Goal: Task Accomplishment & Management: Use online tool/utility

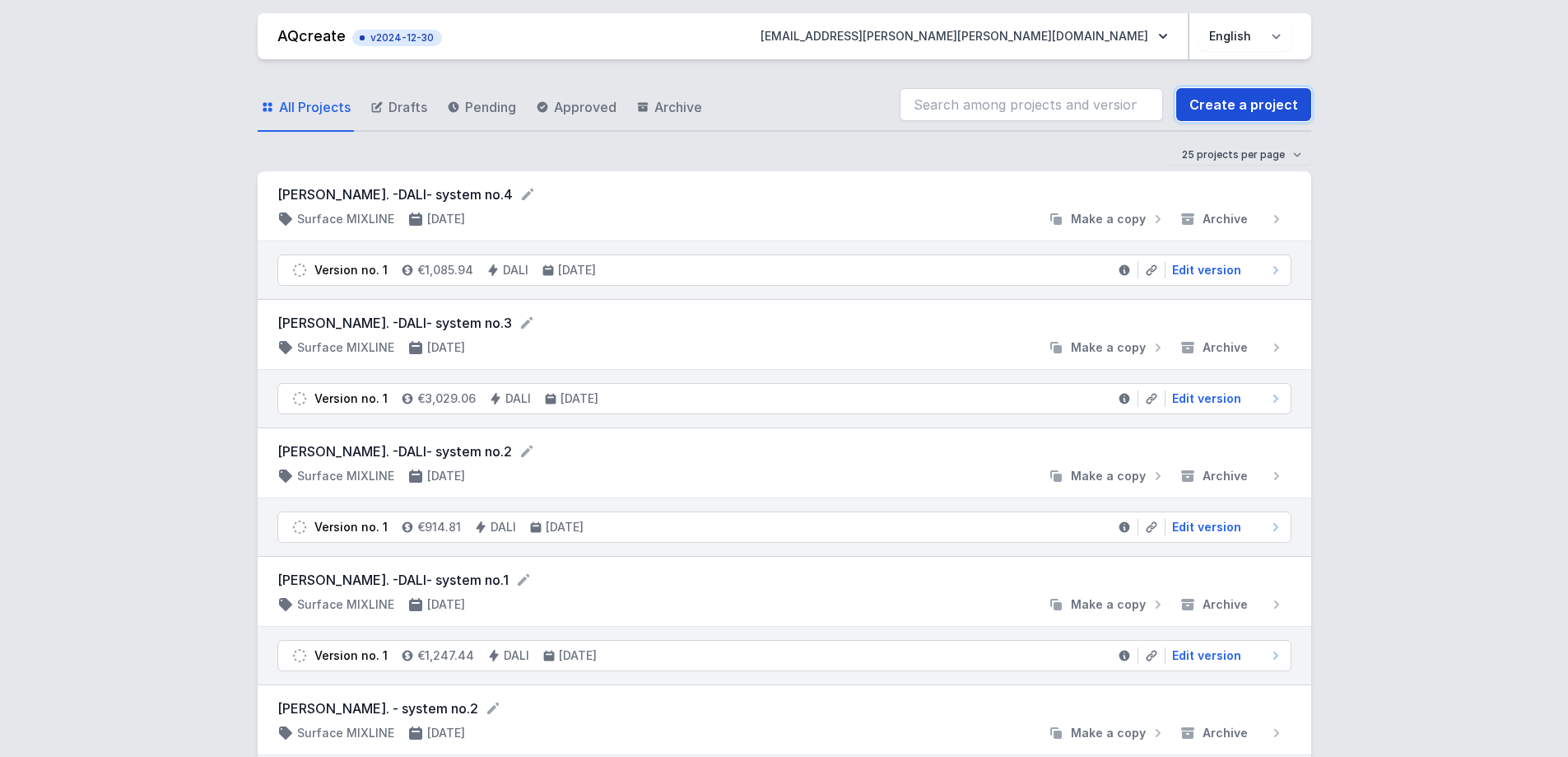
click at [1251, 109] on link "Create a project" at bounding box center [1243, 104] width 135 height 33
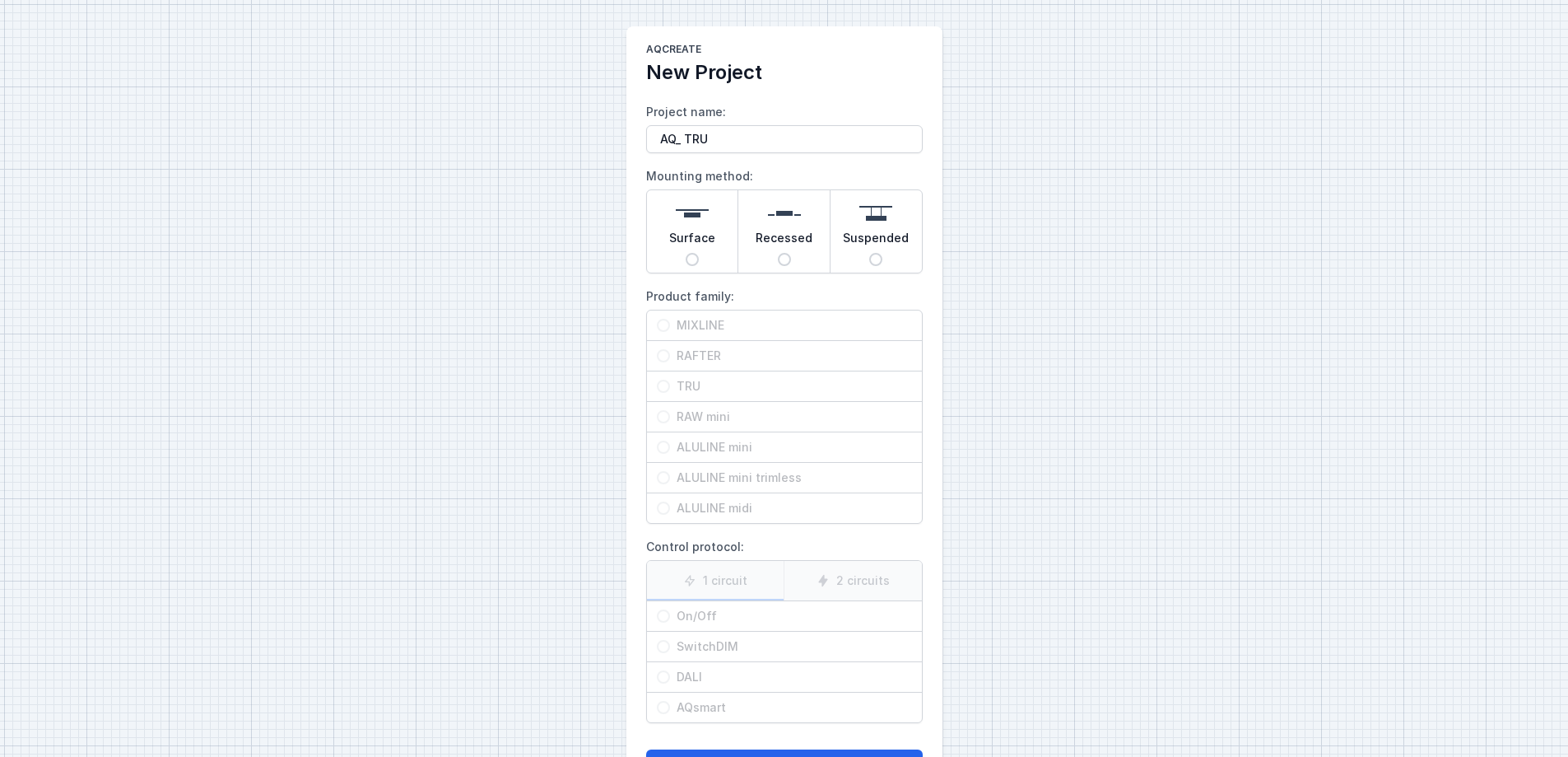
click at [683, 138] on input "AQ_ TRU" at bounding box center [784, 139] width 277 height 28
click at [715, 138] on input "AQ-TRU" at bounding box center [784, 139] width 277 height 28
type input "AQ-TRU 1. verzió"
click at [878, 263] on input "Suspended" at bounding box center [875, 259] width 13 height 13
radio input "true"
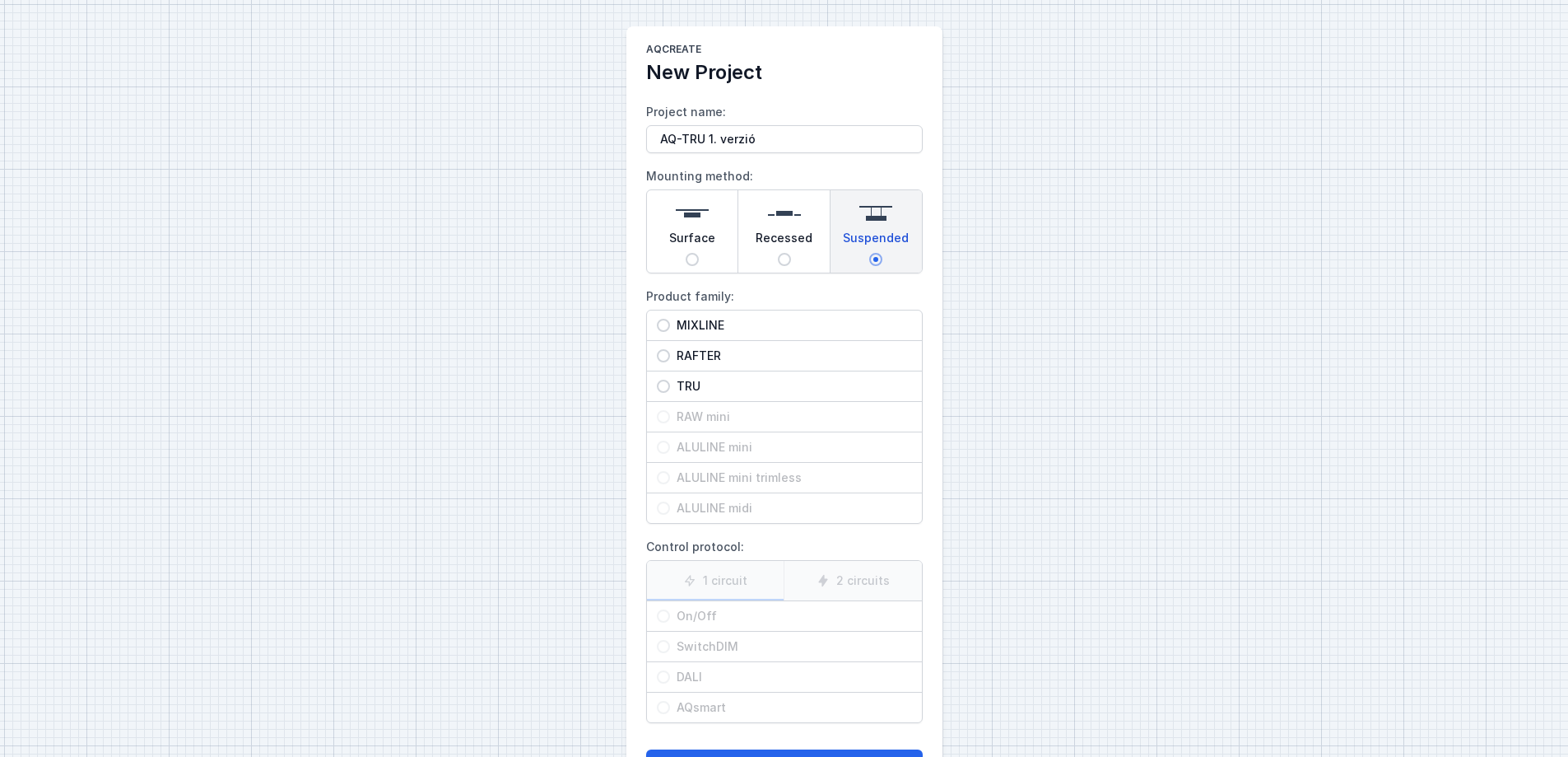
click at [663, 388] on input "TRU" at bounding box center [663, 385] width 13 height 13
radio input "true"
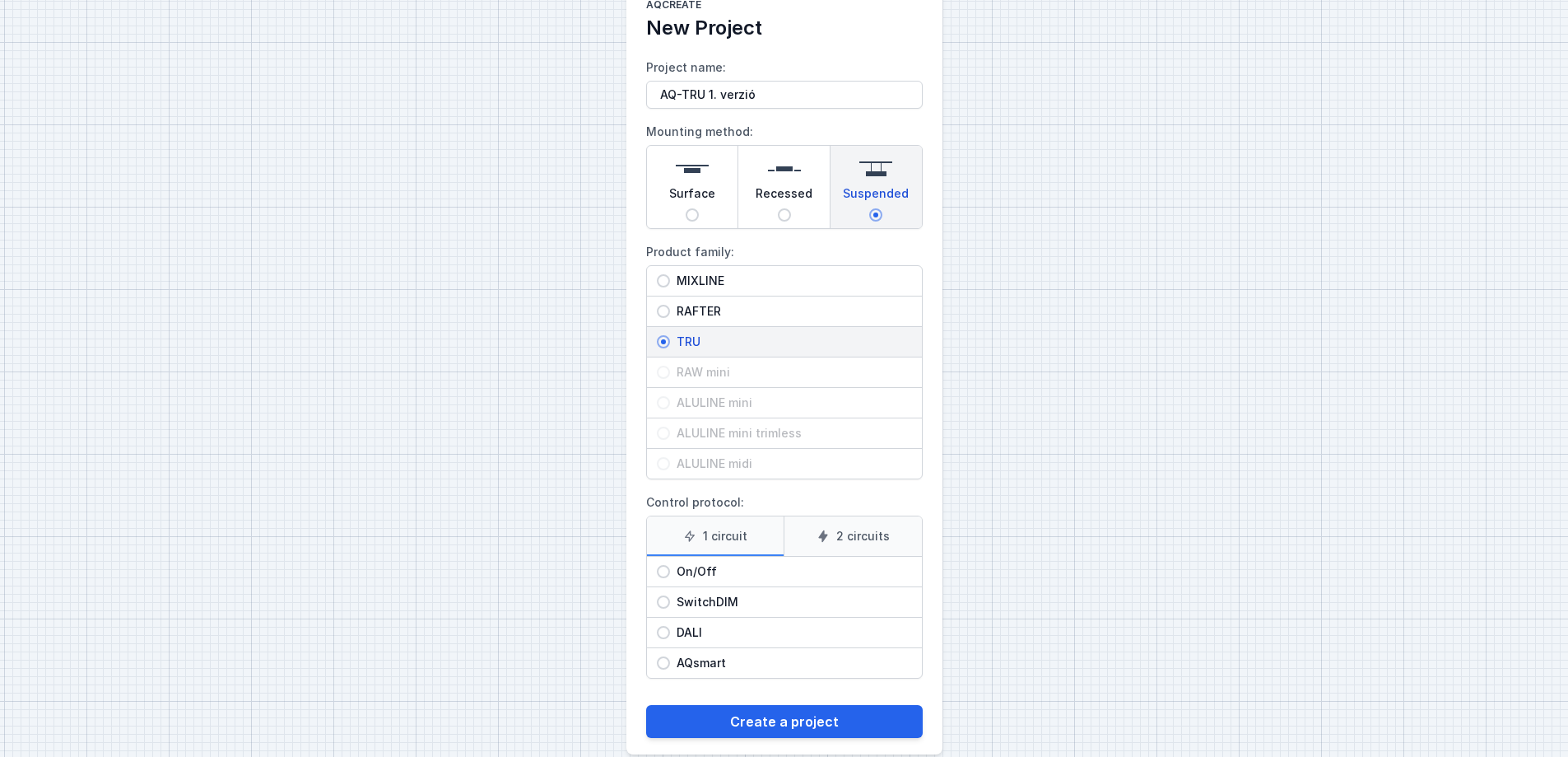
scroll to position [69, 0]
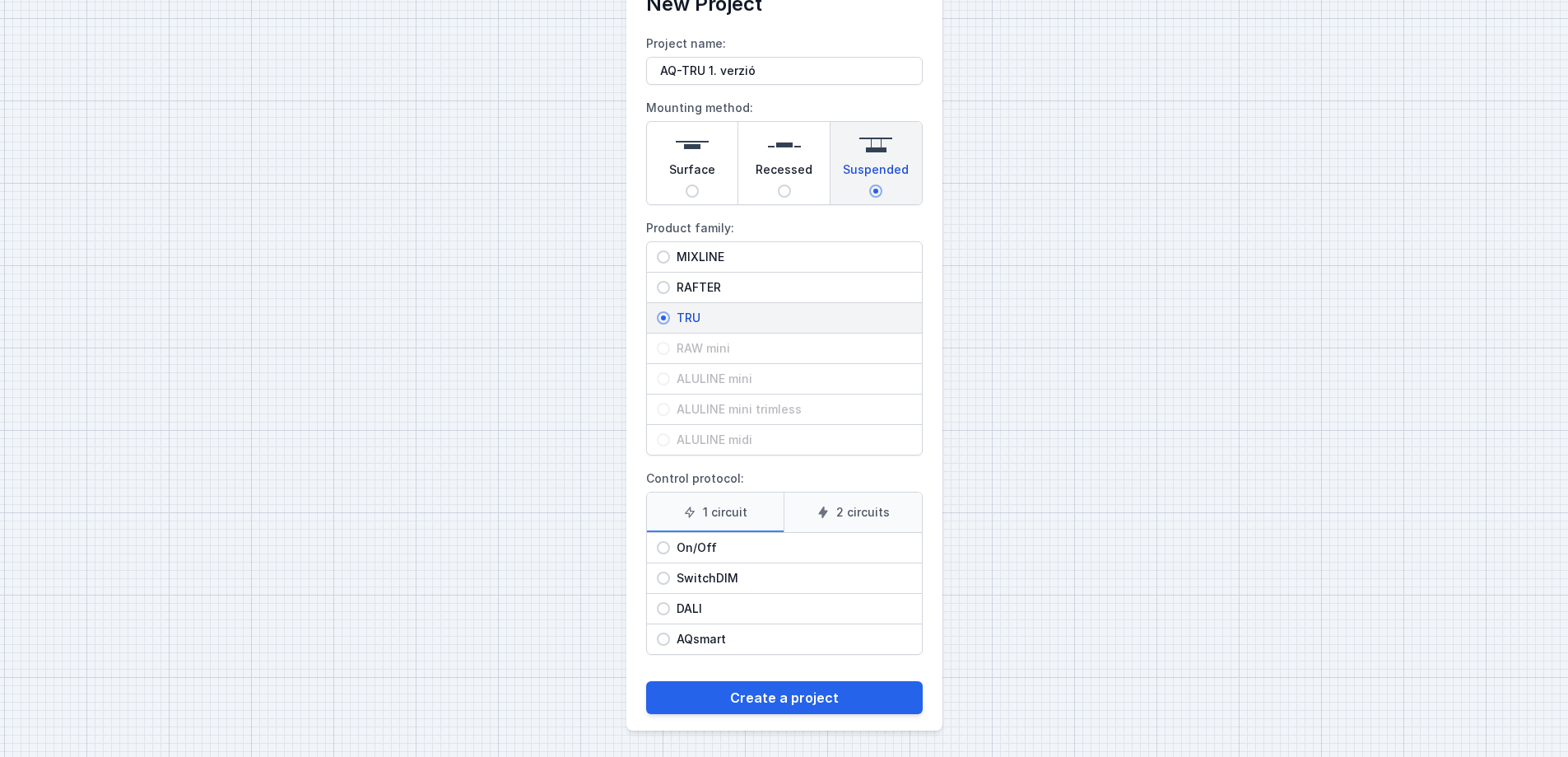
click at [660, 546] on input "On/Off" at bounding box center [663, 547] width 13 height 13
radio input "true"
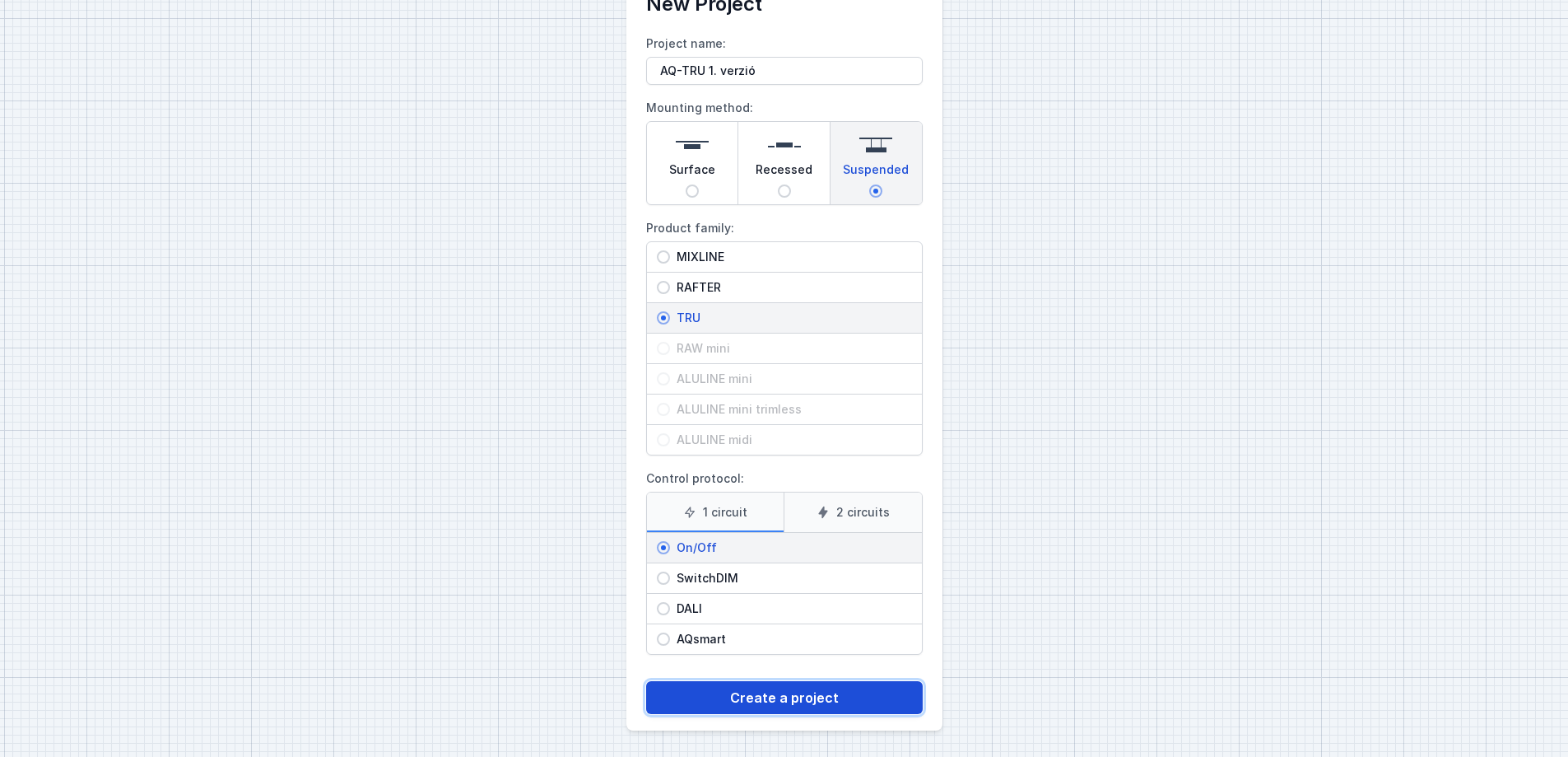
click at [796, 578] on button "Create a project" at bounding box center [784, 698] width 277 height 33
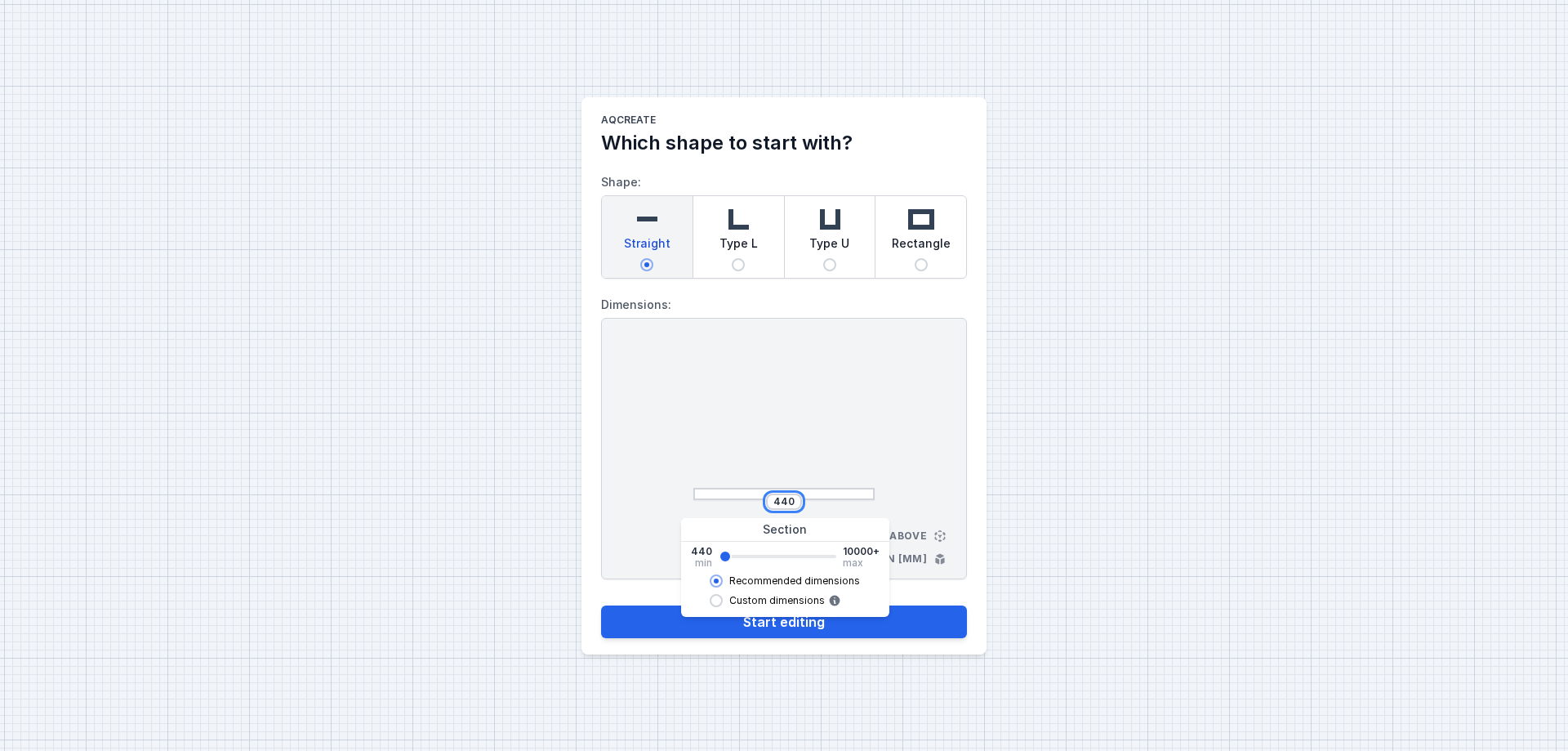
drag, startPoint x: 791, startPoint y: 502, endPoint x: 770, endPoint y: 502, distance: 21.0
click at [770, 502] on div "440" at bounding box center [784, 502] width 36 height 16
click at [601, 573] on button "Start editing" at bounding box center [784, 622] width 366 height 33
type input "3942"
type input "3940"
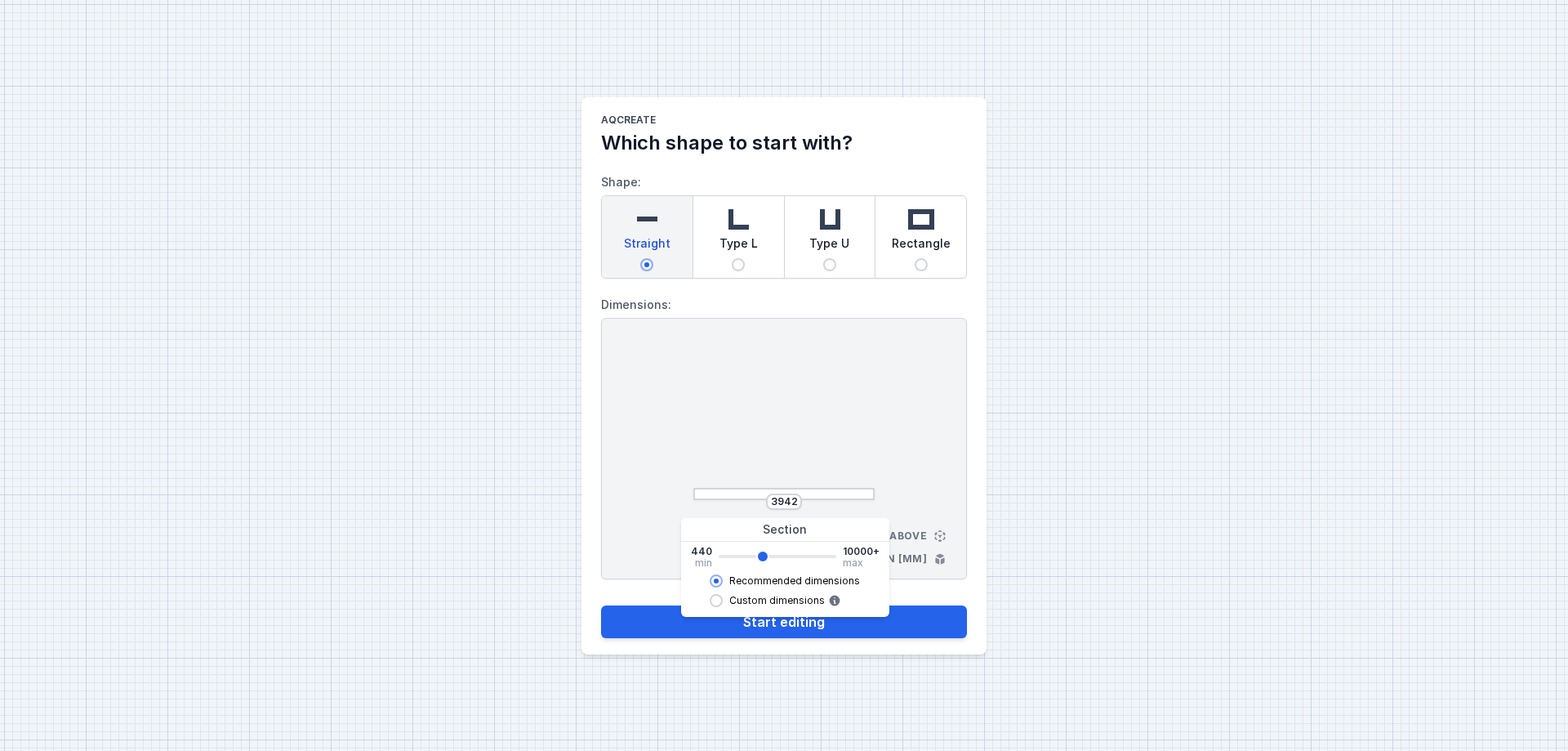
select select "M"
select select "3000"
select select "opal"
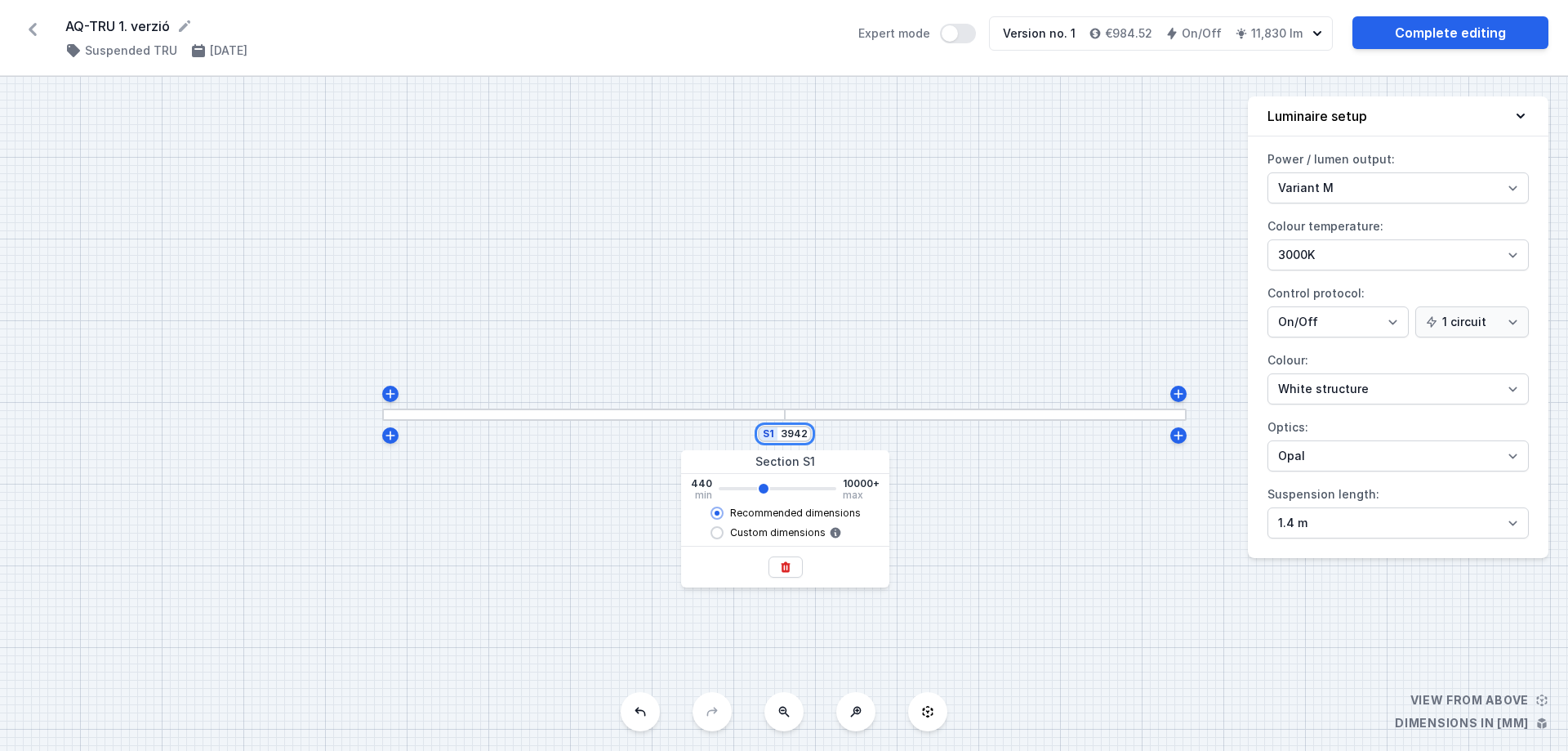
click at [797, 439] on input "3942" at bounding box center [794, 433] width 26 height 13
drag, startPoint x: 805, startPoint y: 435, endPoint x: 767, endPoint y: 433, distance: 38.1
click at [767, 433] on div "S1 3942" at bounding box center [784, 433] width 54 height 16
type input "4"
type input "3940"
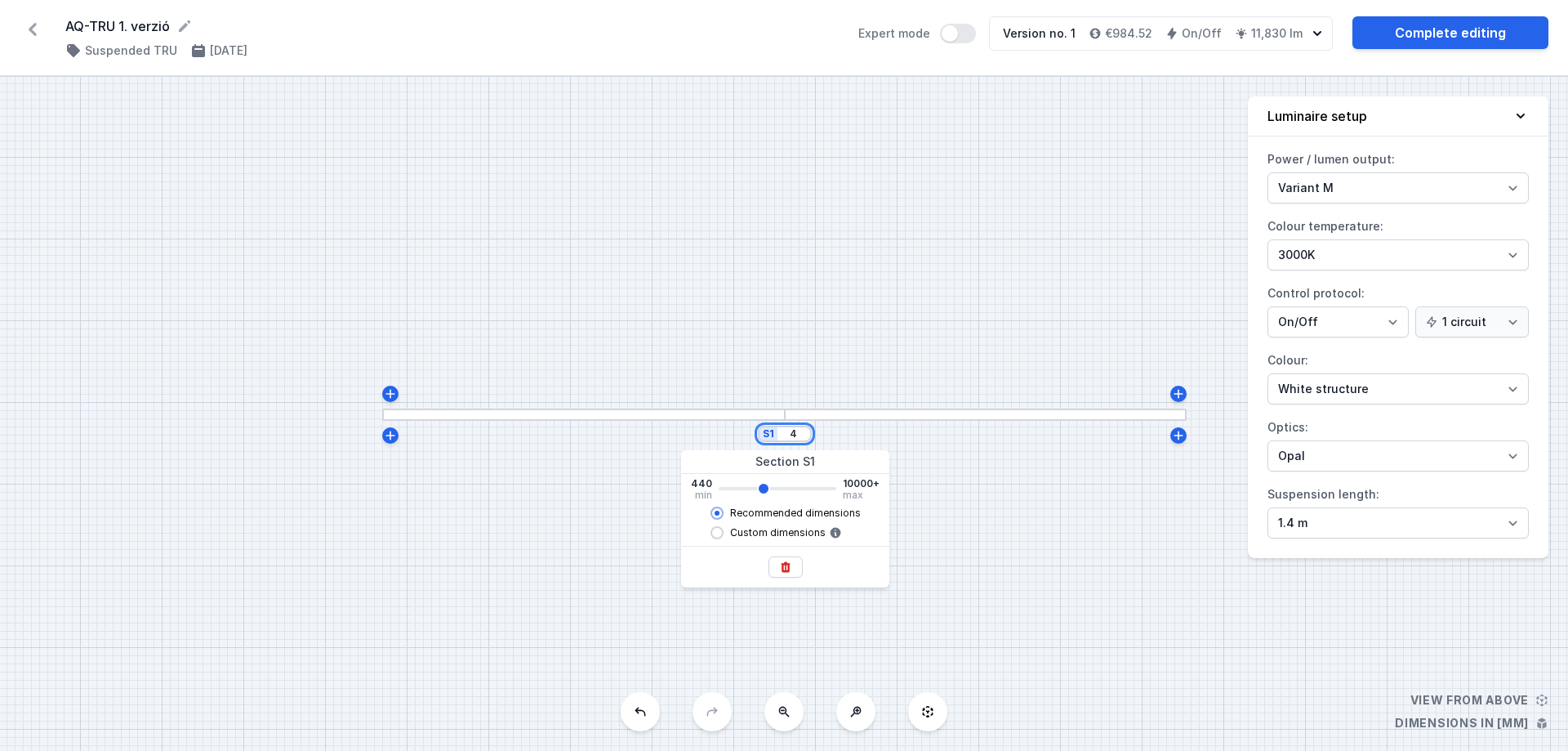
type input "40"
type input "3940"
type input "400"
type input "3940"
type input "4000"
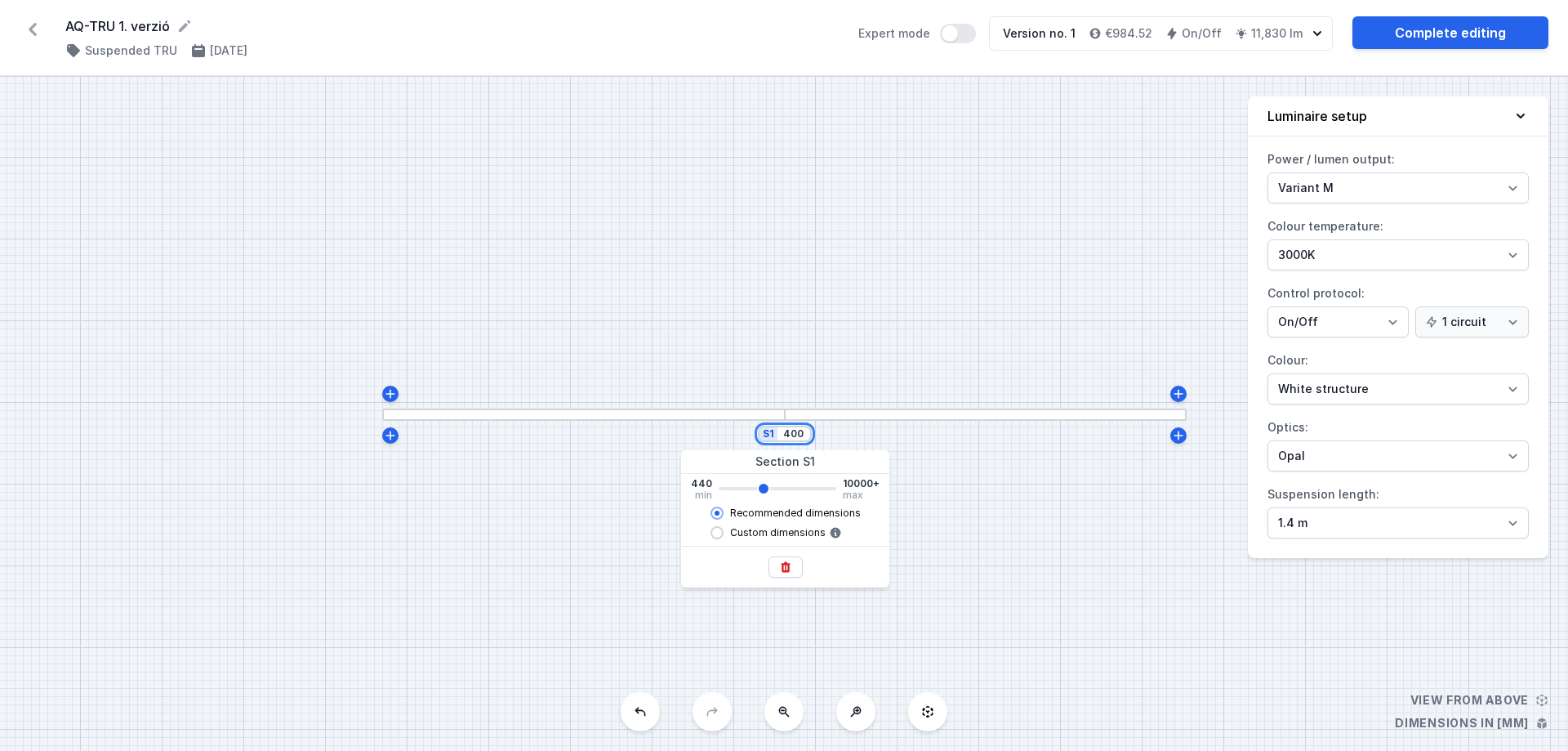
type input "3940"
type input "4000"
type input "3940"
click at [1006, 573] on div "S1 4000" at bounding box center [784, 413] width 1568 height 674
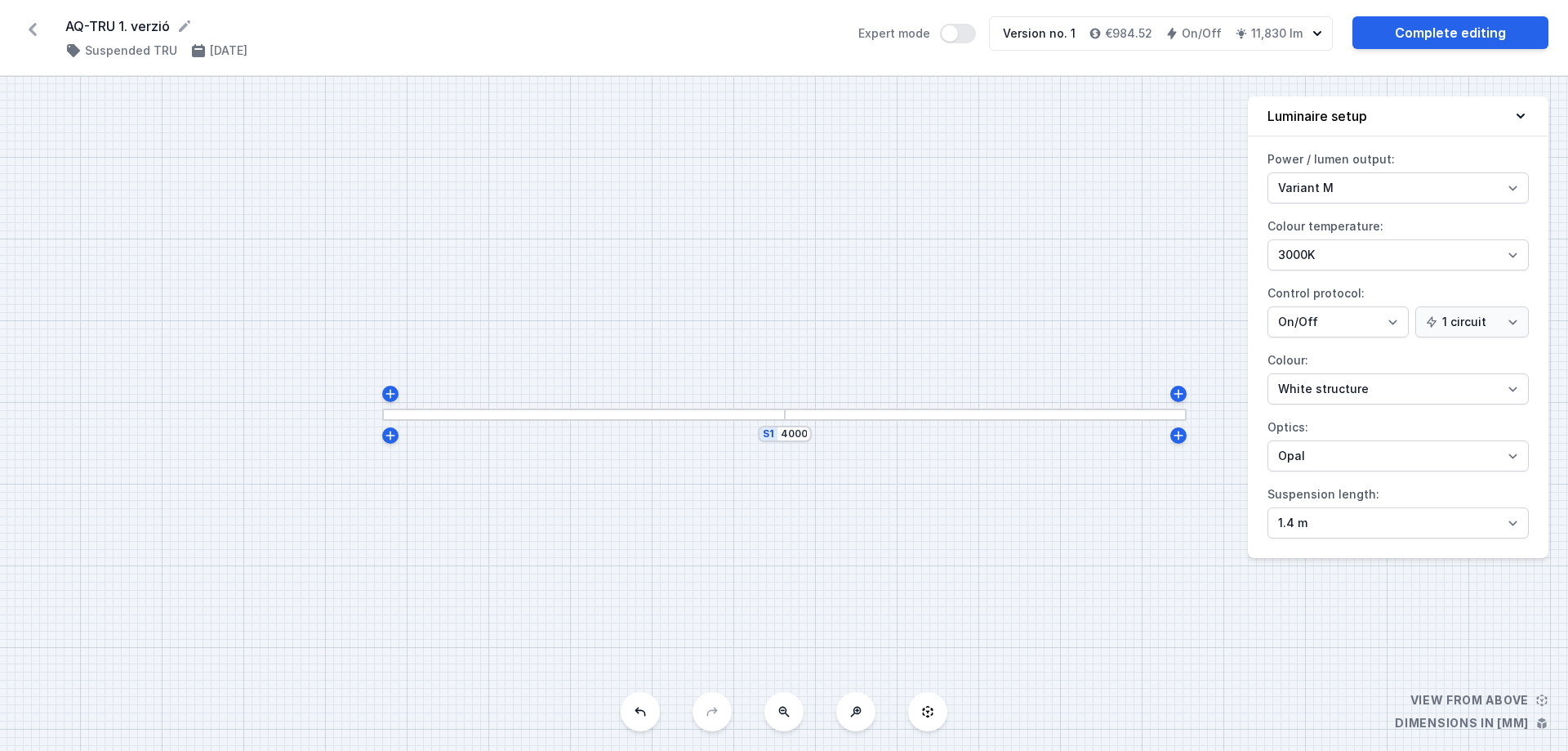
click at [686, 504] on div "S1 4000" at bounding box center [784, 413] width 1568 height 674
click at [599, 330] on div "S1 4000" at bounding box center [784, 413] width 1568 height 674
click at [1242, 519] on select "1.4 m 3 m 4 m 5 m" at bounding box center [1398, 523] width 261 height 31
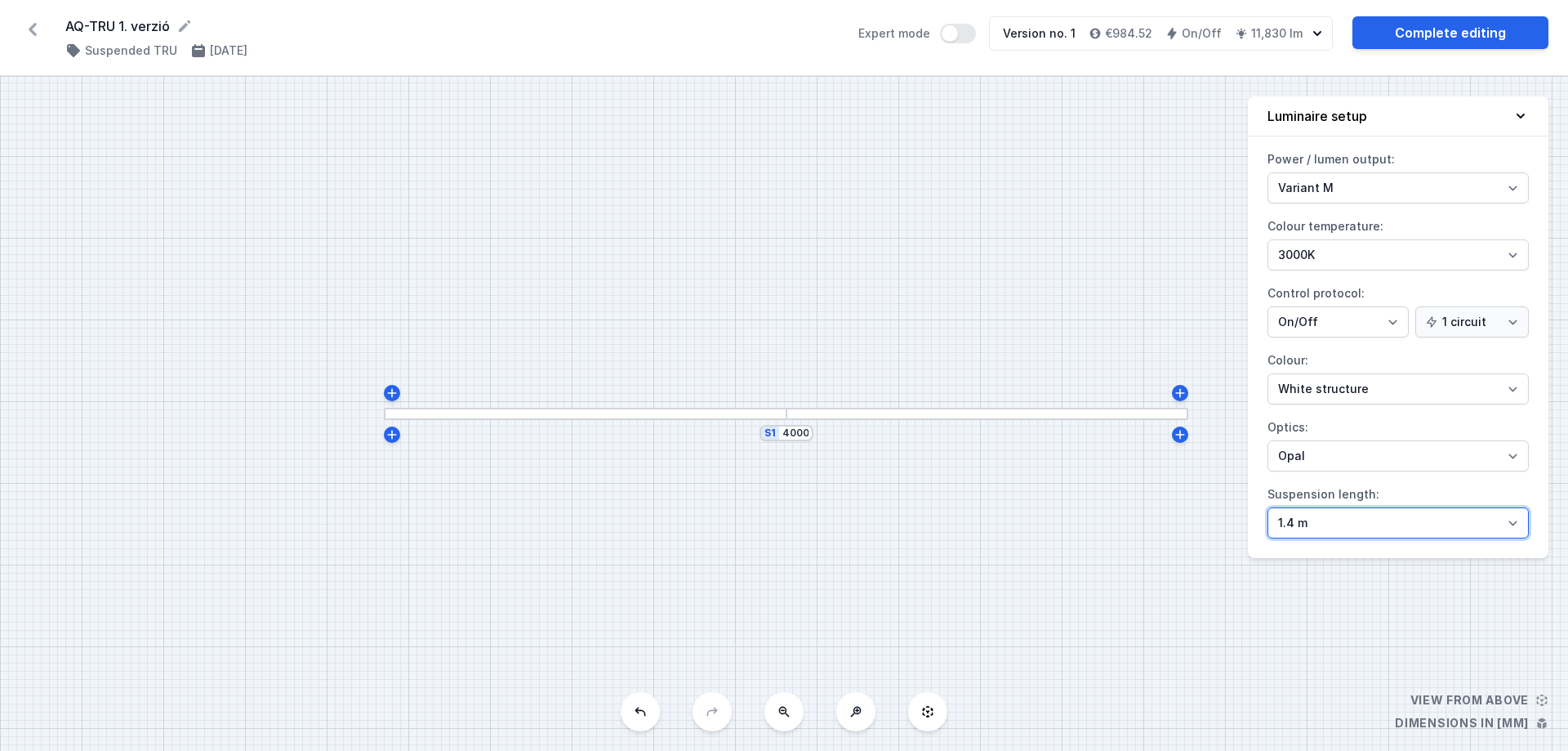
click at [1242, 519] on select "1.4 m 3 m 4 m 5 m" at bounding box center [1398, 523] width 261 height 31
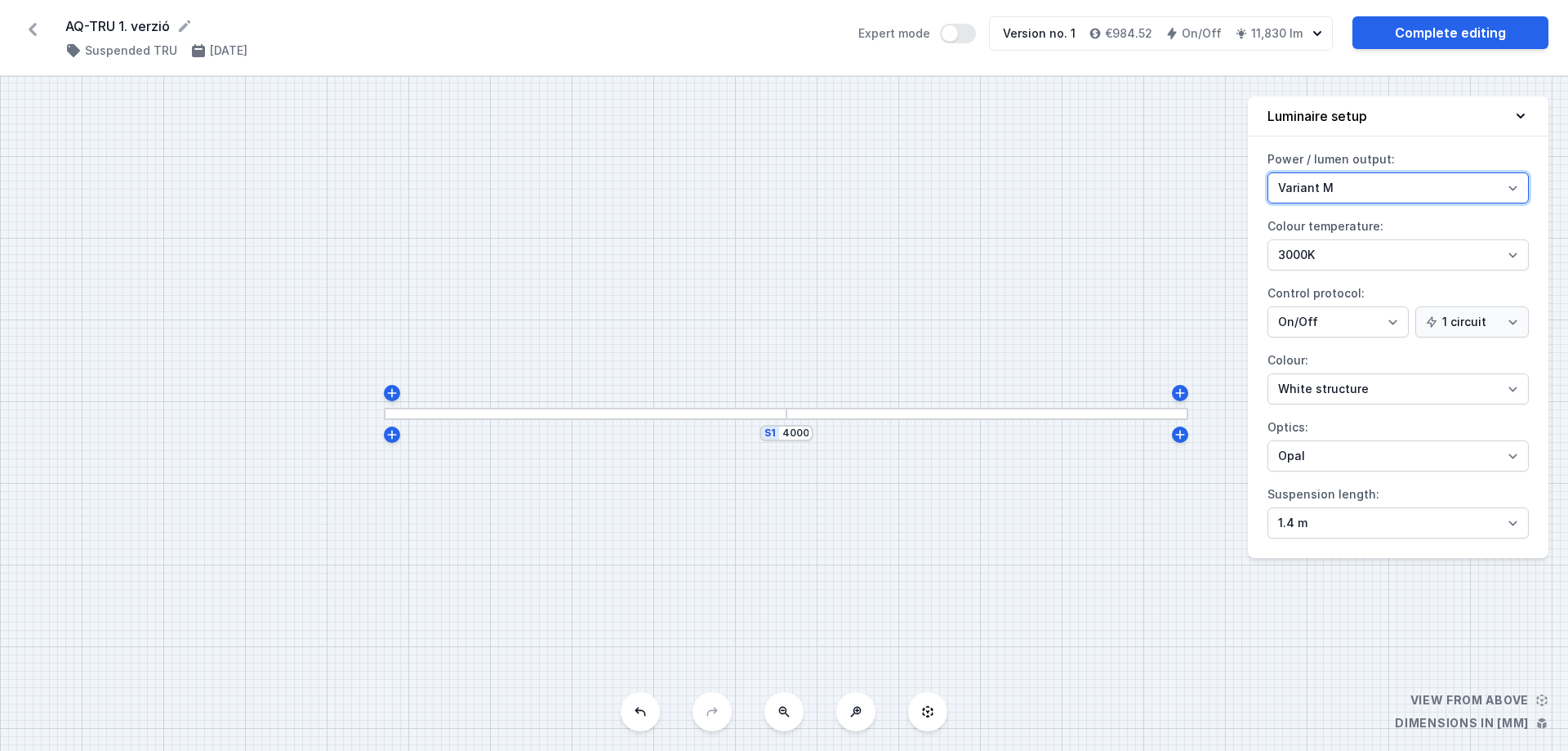
click at [1242, 183] on select "Variant L Variant M" at bounding box center [1398, 188] width 261 height 31
click at [1242, 173] on select "Variant L Variant M" at bounding box center [1398, 188] width 261 height 31
click at [1242, 183] on select "Variant L Variant M" at bounding box center [1398, 188] width 261 height 31
select select "M"
click at [1242, 173] on select "Variant L Variant M" at bounding box center [1398, 188] width 261 height 31
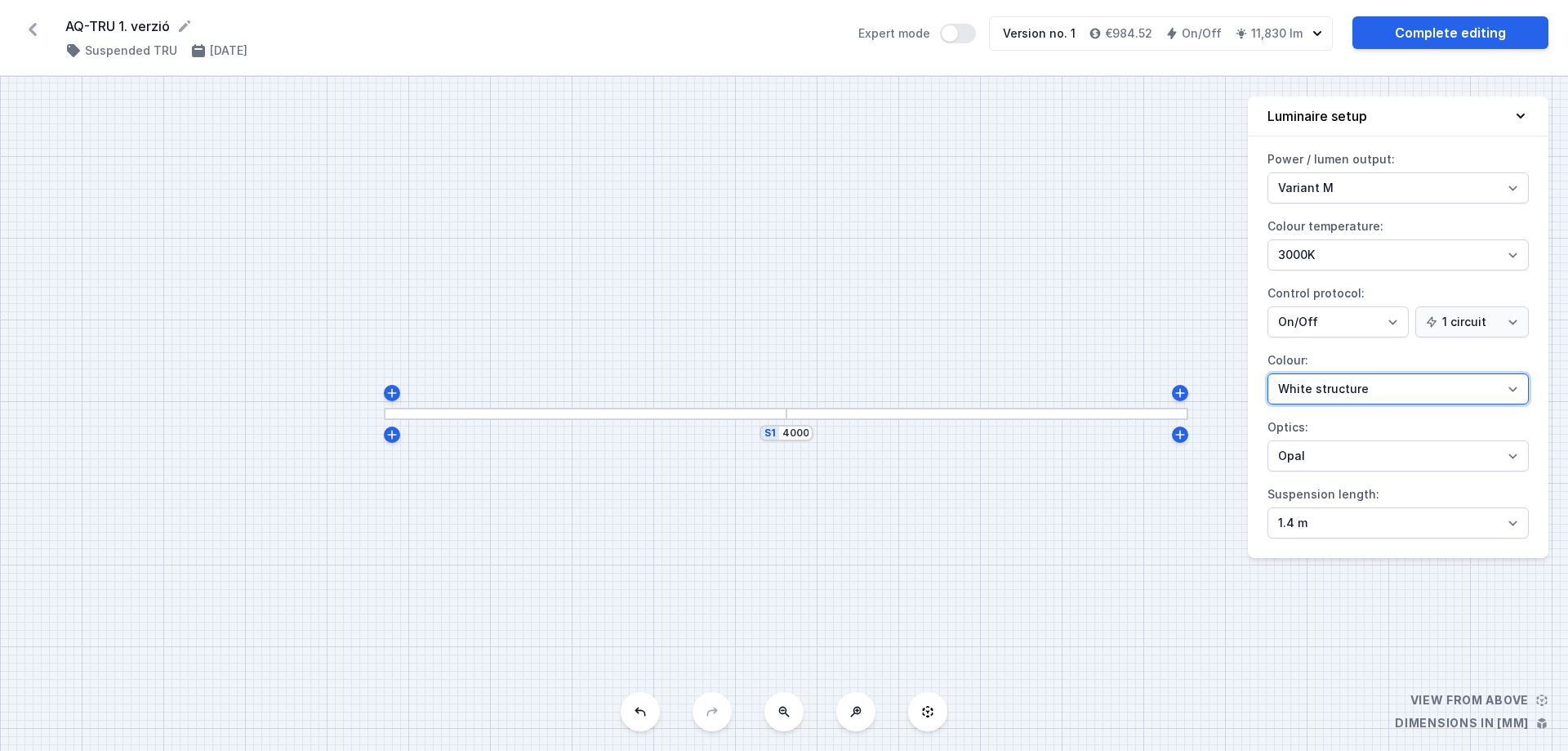
click at [1242, 390] on select "White structure Black structure Gold structure Copper Gray Another colour (from…" at bounding box center [1398, 389] width 261 height 31
select select "2"
click at [1242, 374] on select "White structure Black structure Gold structure Copper Gray Another colour (from…" at bounding box center [1398, 389] width 261 height 31
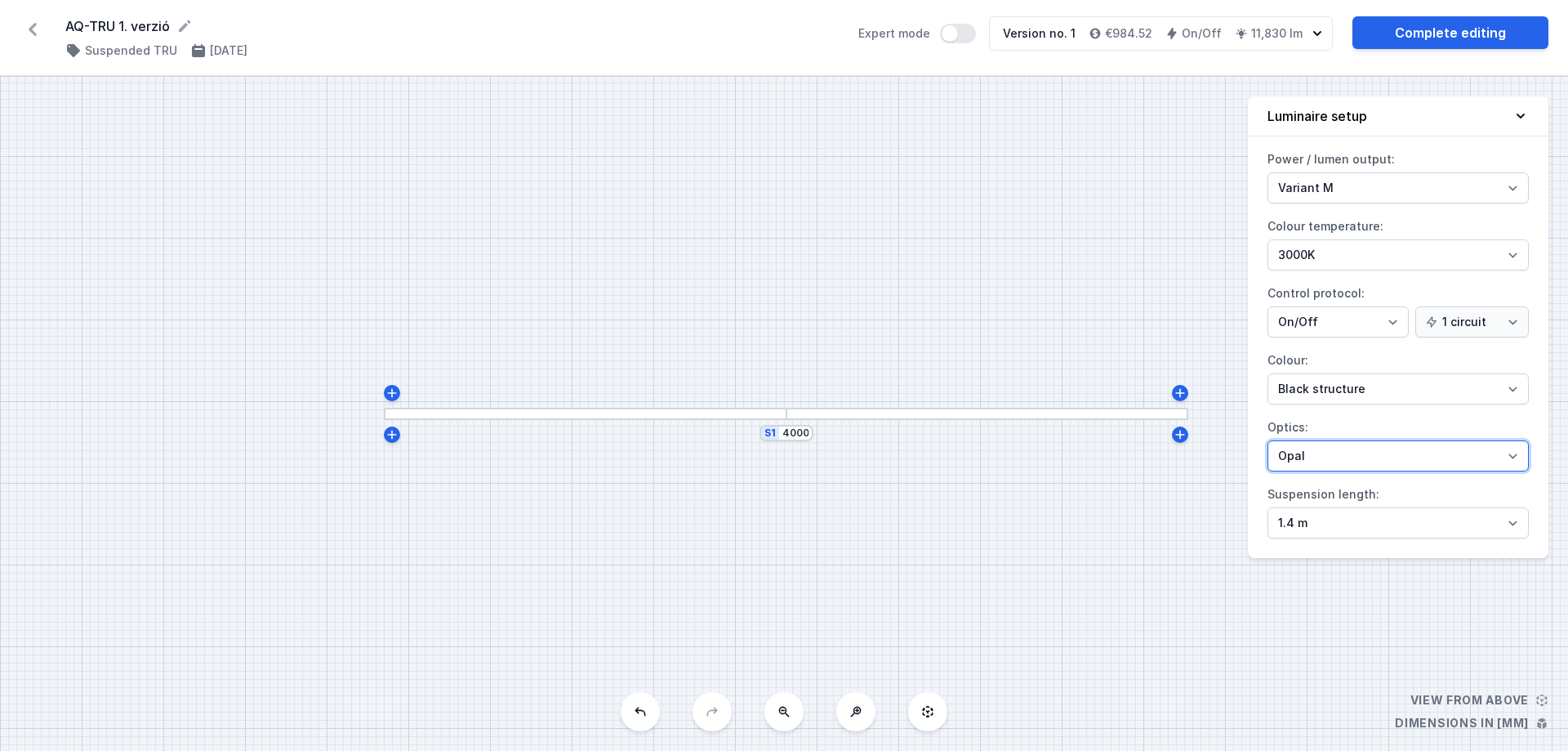
click at [1242, 451] on select "Microprism Opal" at bounding box center [1398, 456] width 261 height 31
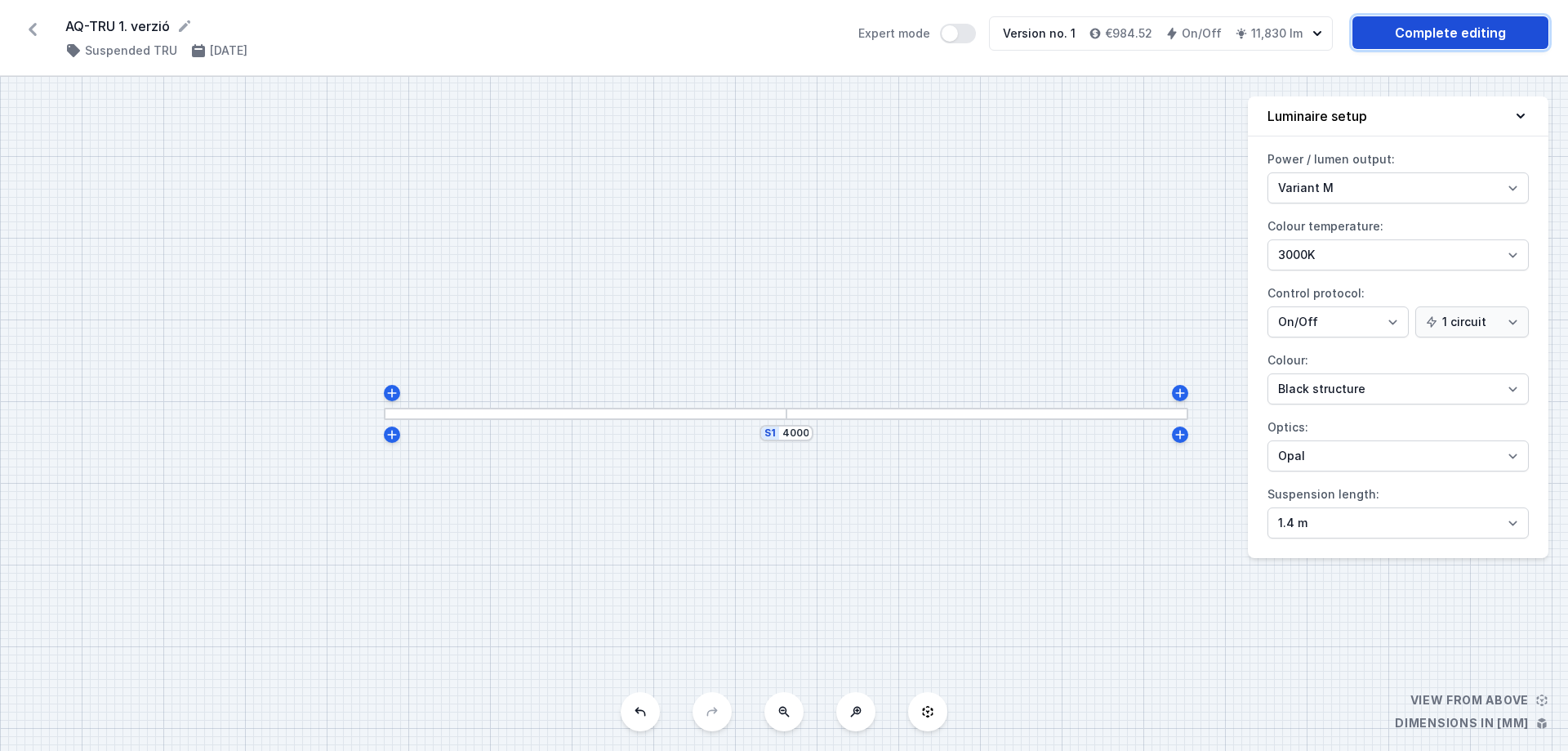
click at [1242, 33] on link "Complete editing" at bounding box center [1450, 33] width 196 height 33
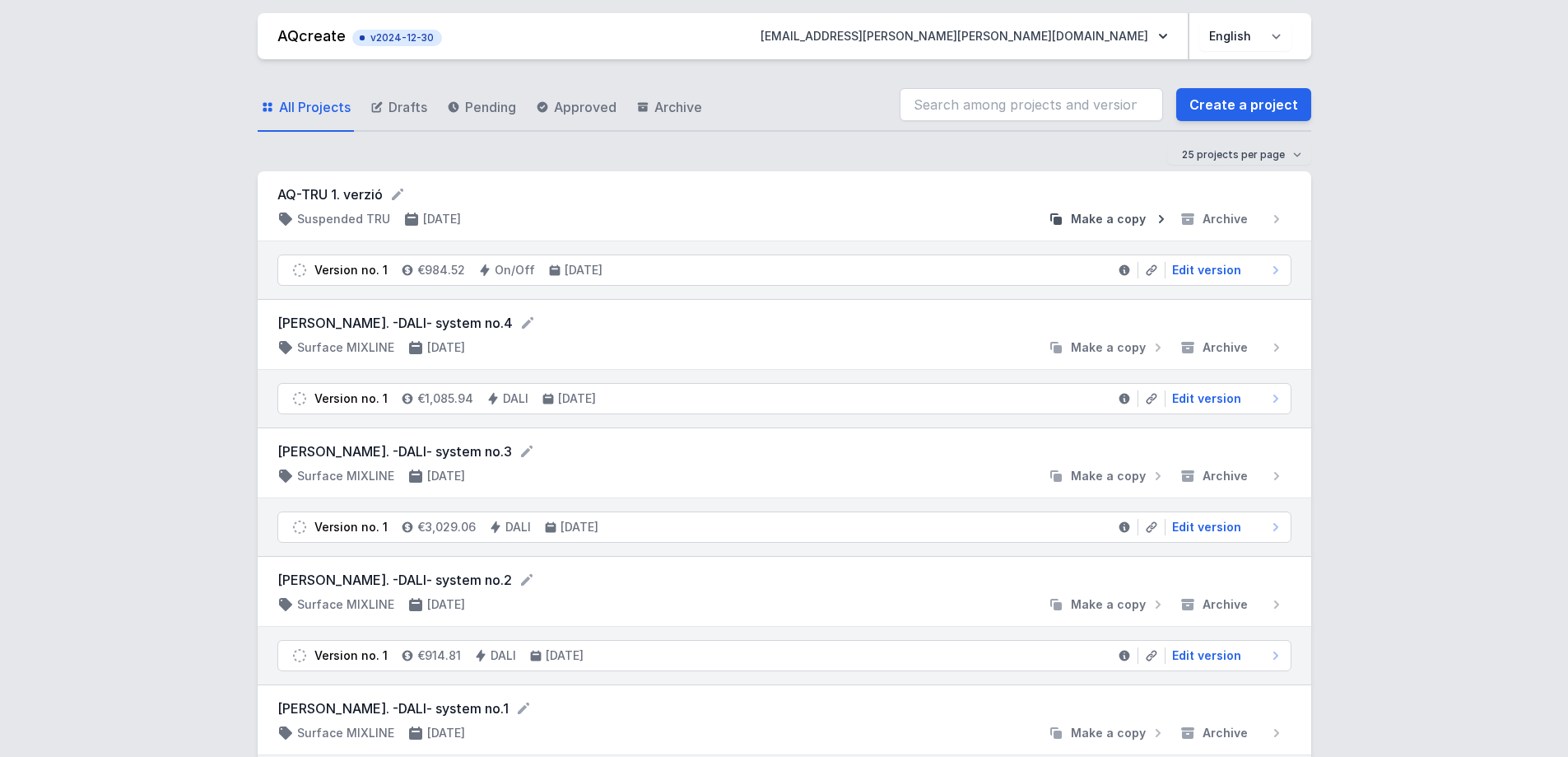
click at [1111, 220] on span "Make a copy" at bounding box center [1108, 218] width 75 height 17
click at [440, 193] on icon at bounding box center [442, 194] width 17 height 17
drag, startPoint x: 440, startPoint y: 194, endPoint x: 392, endPoint y: 196, distance: 48.0
click at [392, 196] on input "AQ-TRU 1. verzió (copy)" at bounding box center [435, 195] width 316 height 22
click at [344, 198] on input "AQ-TRU 1. verzió" at bounding box center [435, 195] width 316 height 22
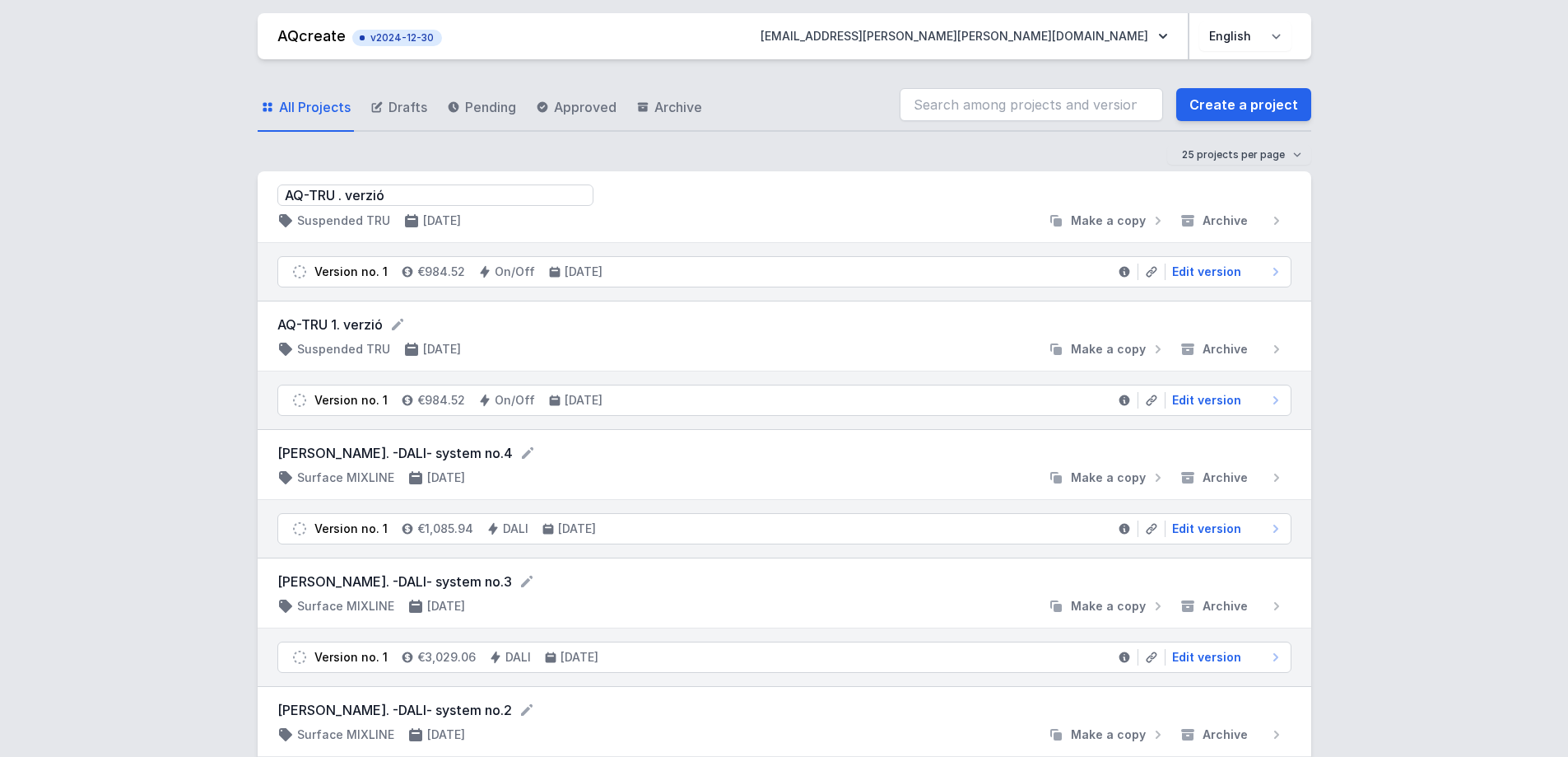
type input "AQ-TRU 2. verzió"
click at [985, 204] on form "AQ-TRU 2. verzió" at bounding box center [784, 194] width 1014 height 20
click at [1215, 267] on span "Edit version" at bounding box center [1206, 270] width 69 height 17
select select "M"
select select "3000"
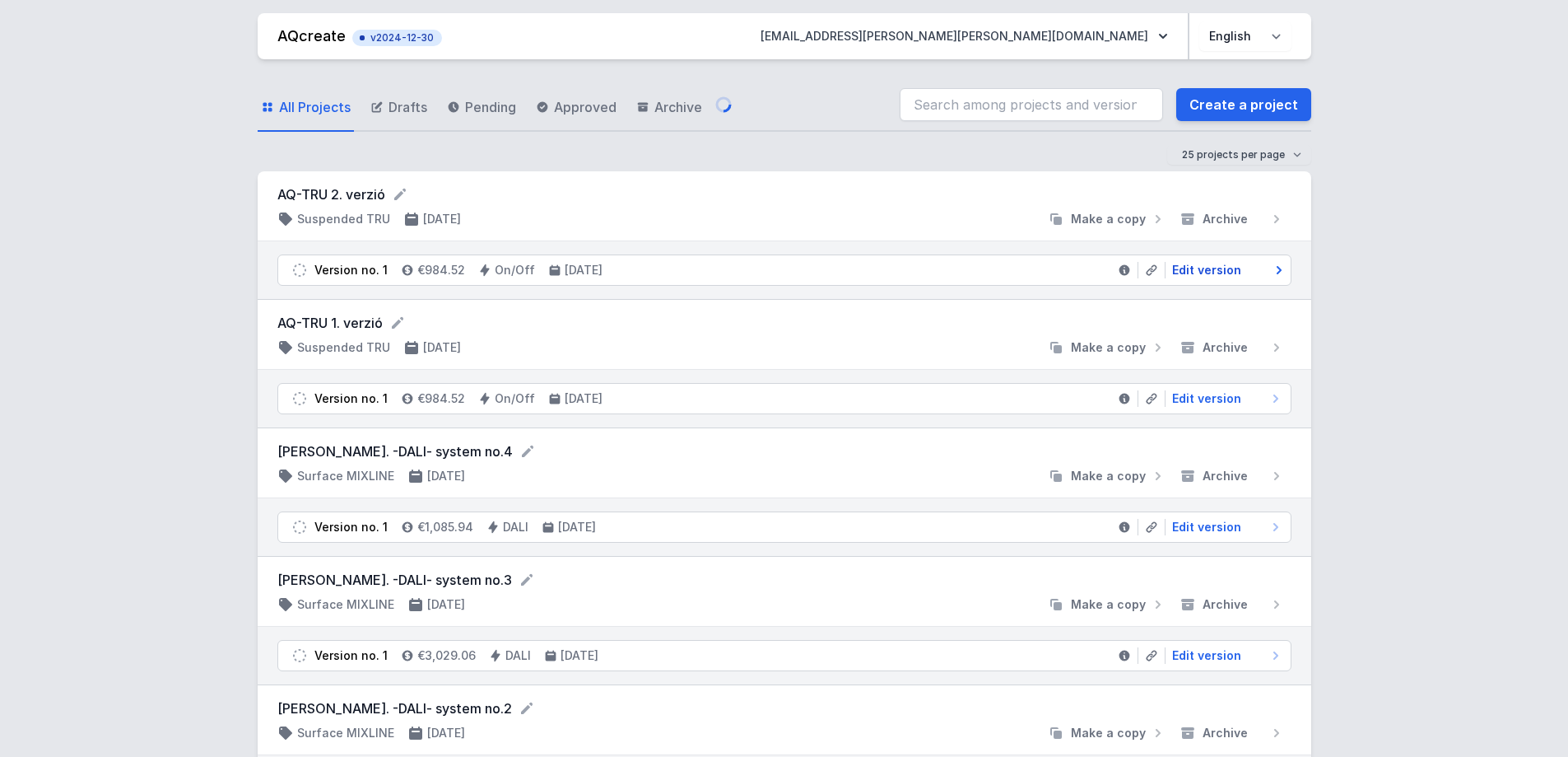
select select "2"
select select "opal"
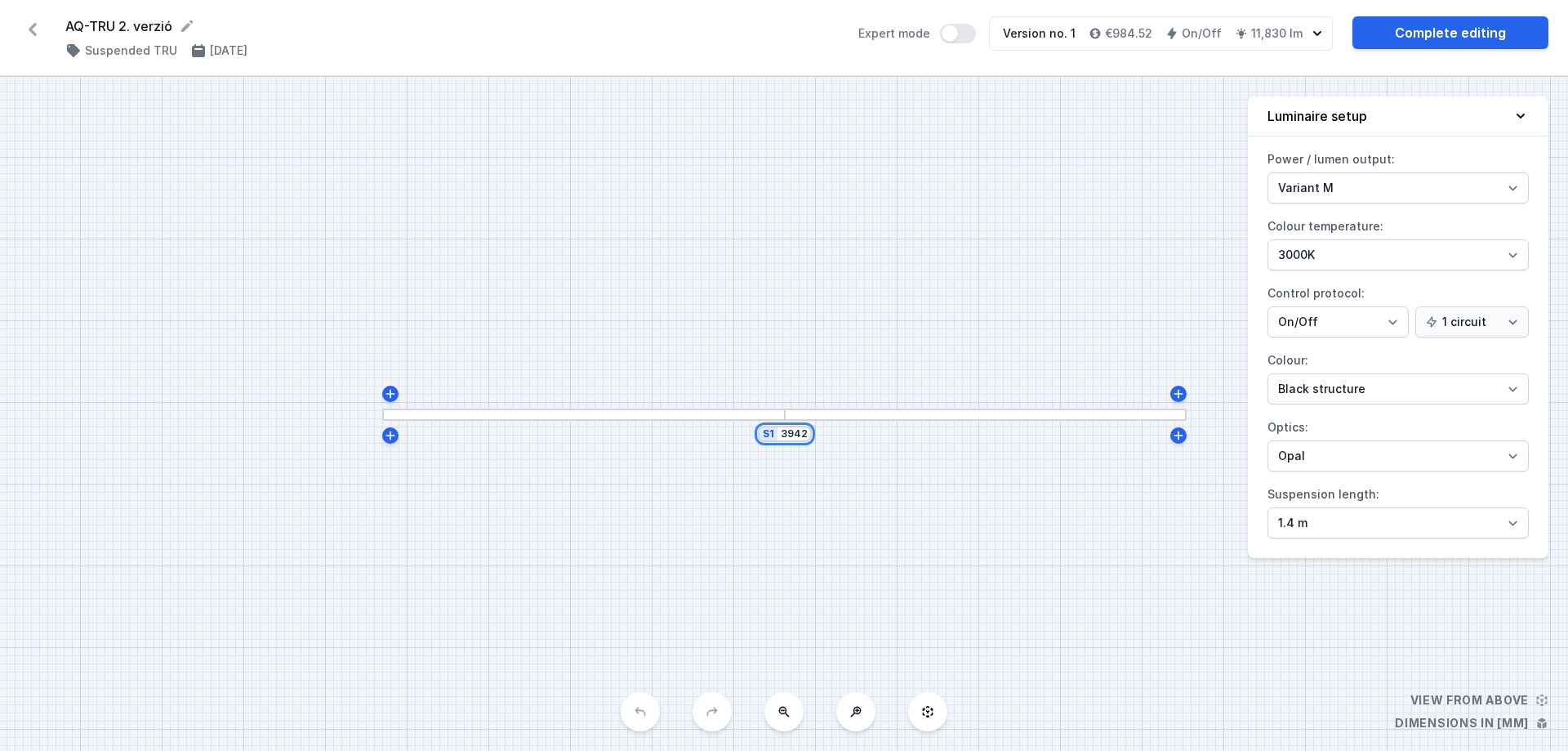
click at [805, 438] on input "3942" at bounding box center [794, 433] width 26 height 13
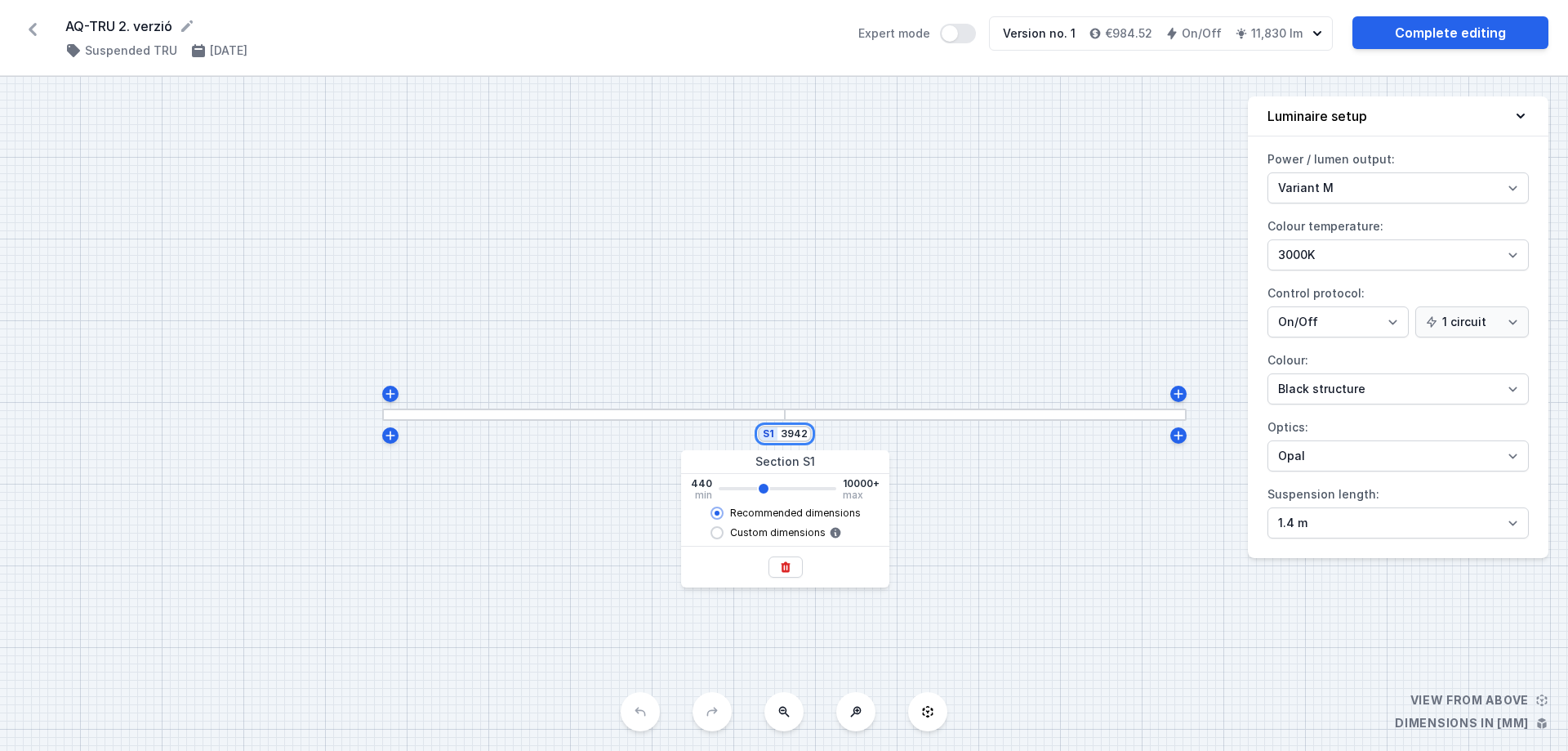
drag, startPoint x: 800, startPoint y: 434, endPoint x: 779, endPoint y: 434, distance: 21.0
click at [779, 434] on div "S1 3942" at bounding box center [784, 433] width 54 height 16
type input "3940"
click at [800, 437] on input "3942" at bounding box center [794, 433] width 26 height 13
drag, startPoint x: 805, startPoint y: 435, endPoint x: 761, endPoint y: 434, distance: 44.0
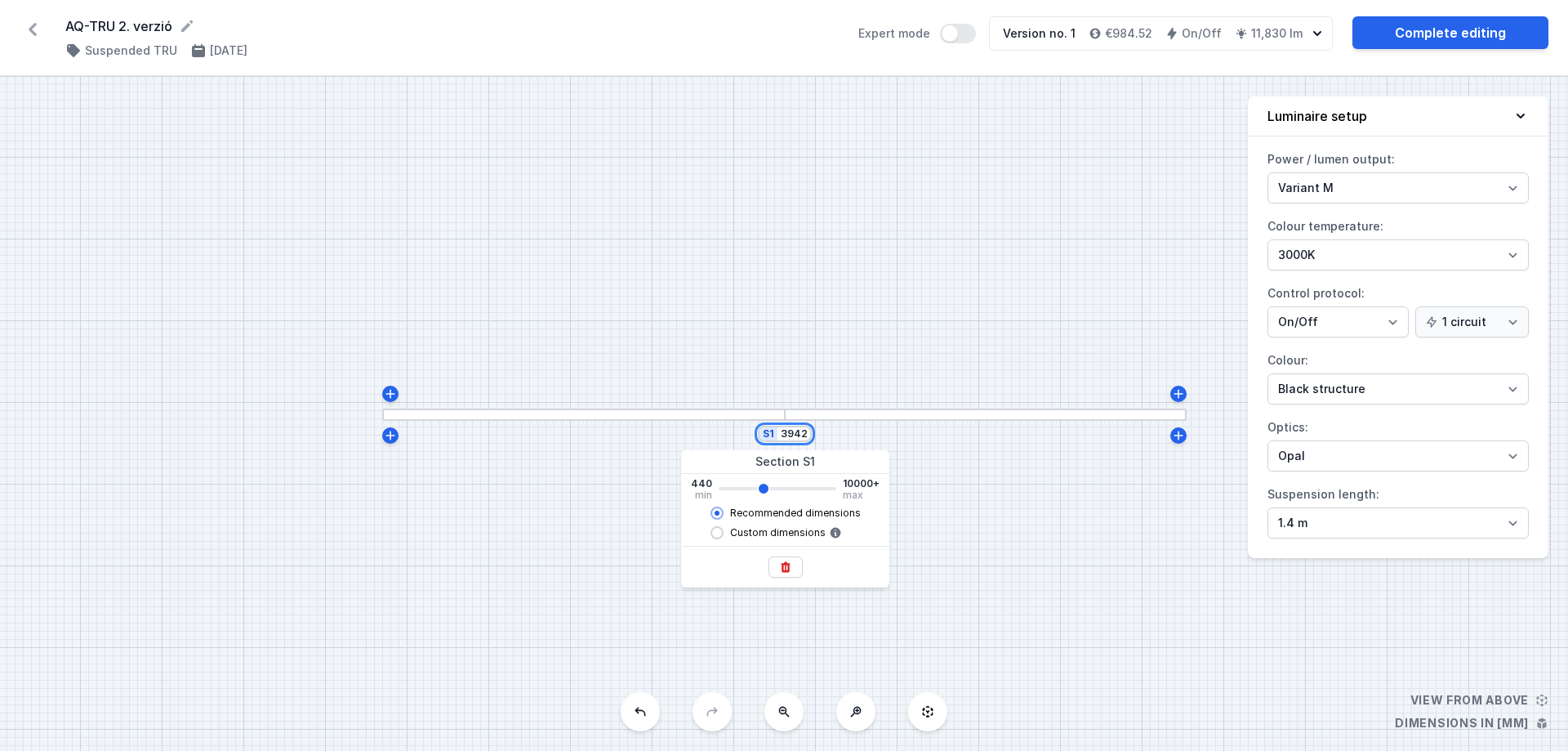
click at [761, 434] on div "S1 3942" at bounding box center [784, 433] width 54 height 16
type input "2"
type input "3940"
type input "25"
type input "3940"
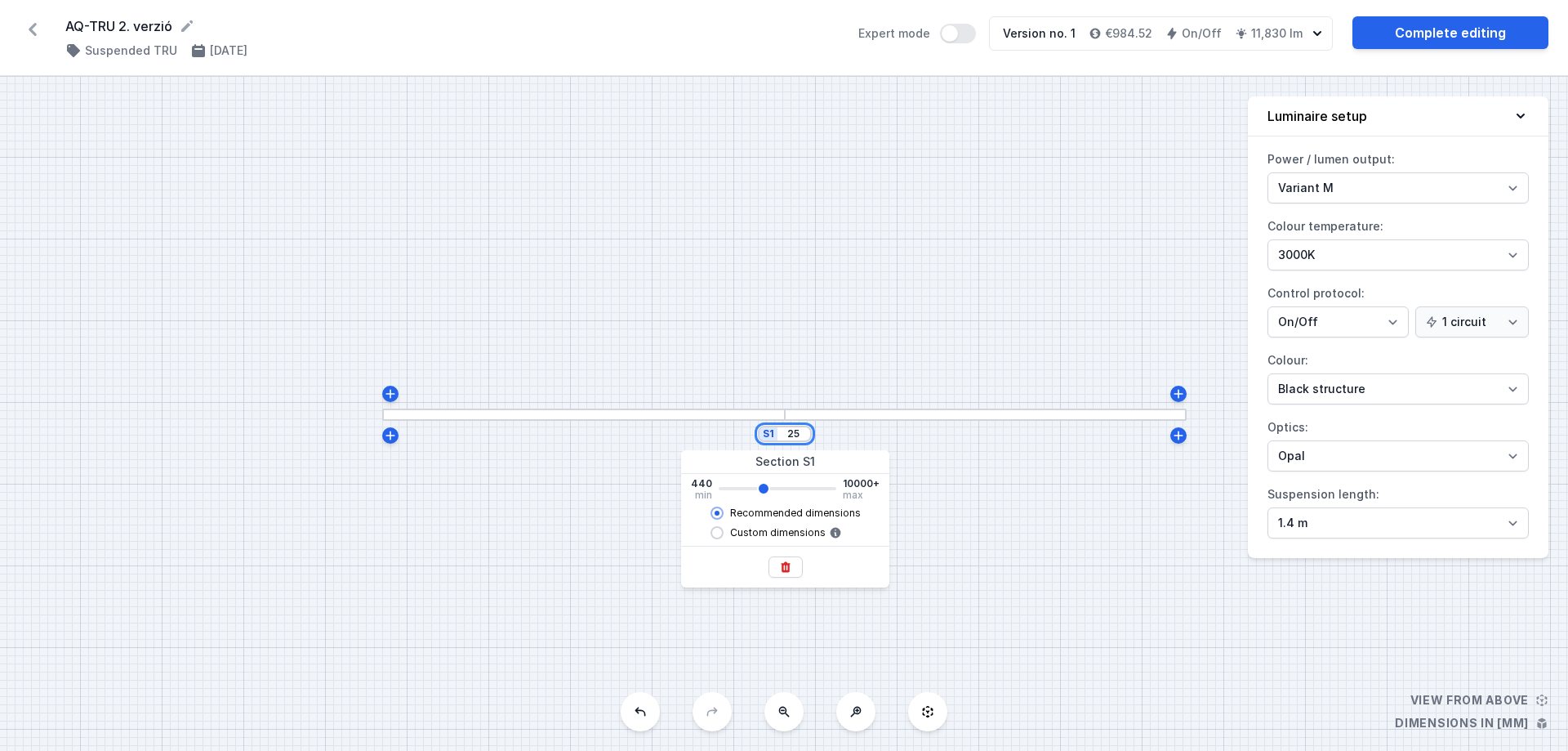
type input "250"
type input "3940"
type input "2500"
type input "3940"
type input "2542"
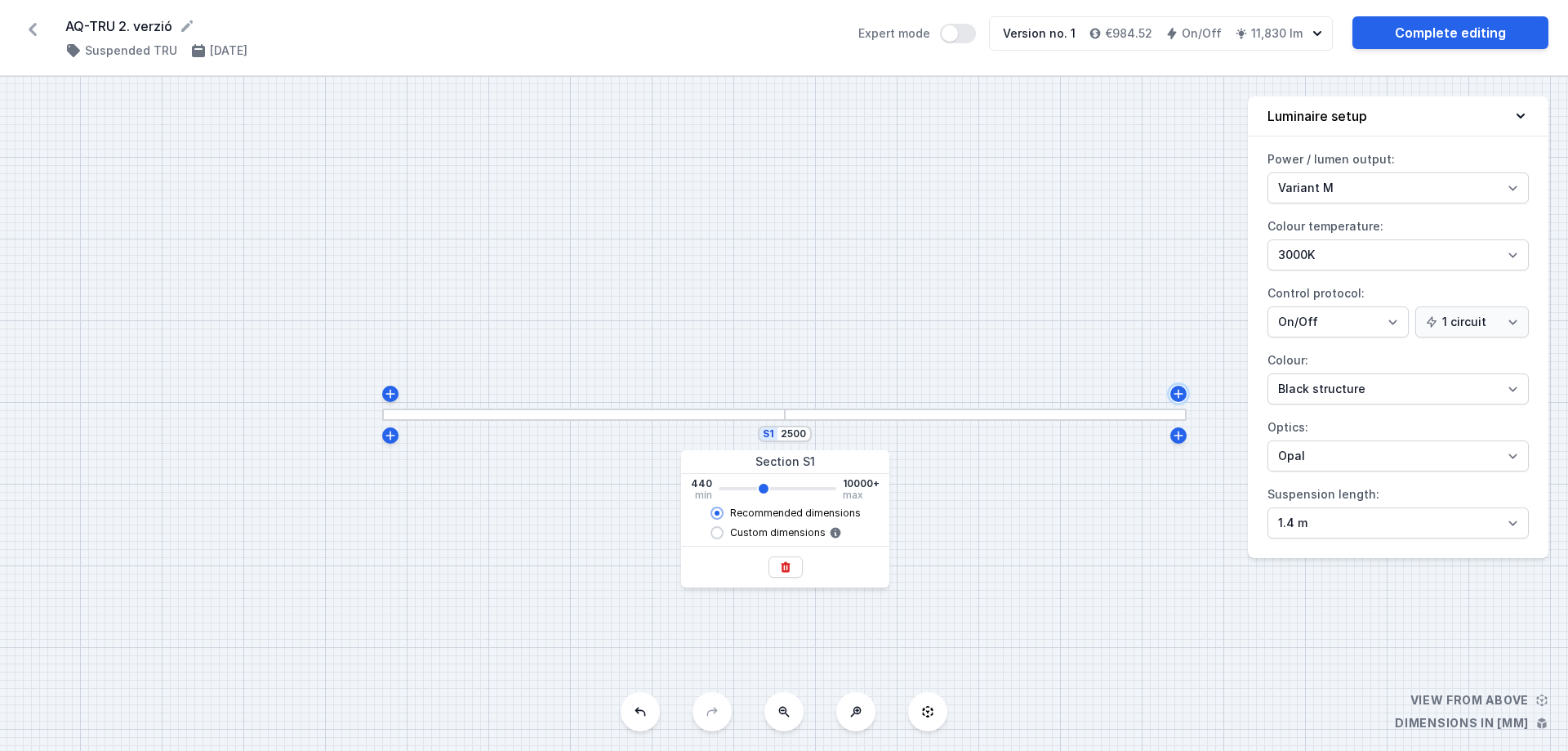
type input "2540"
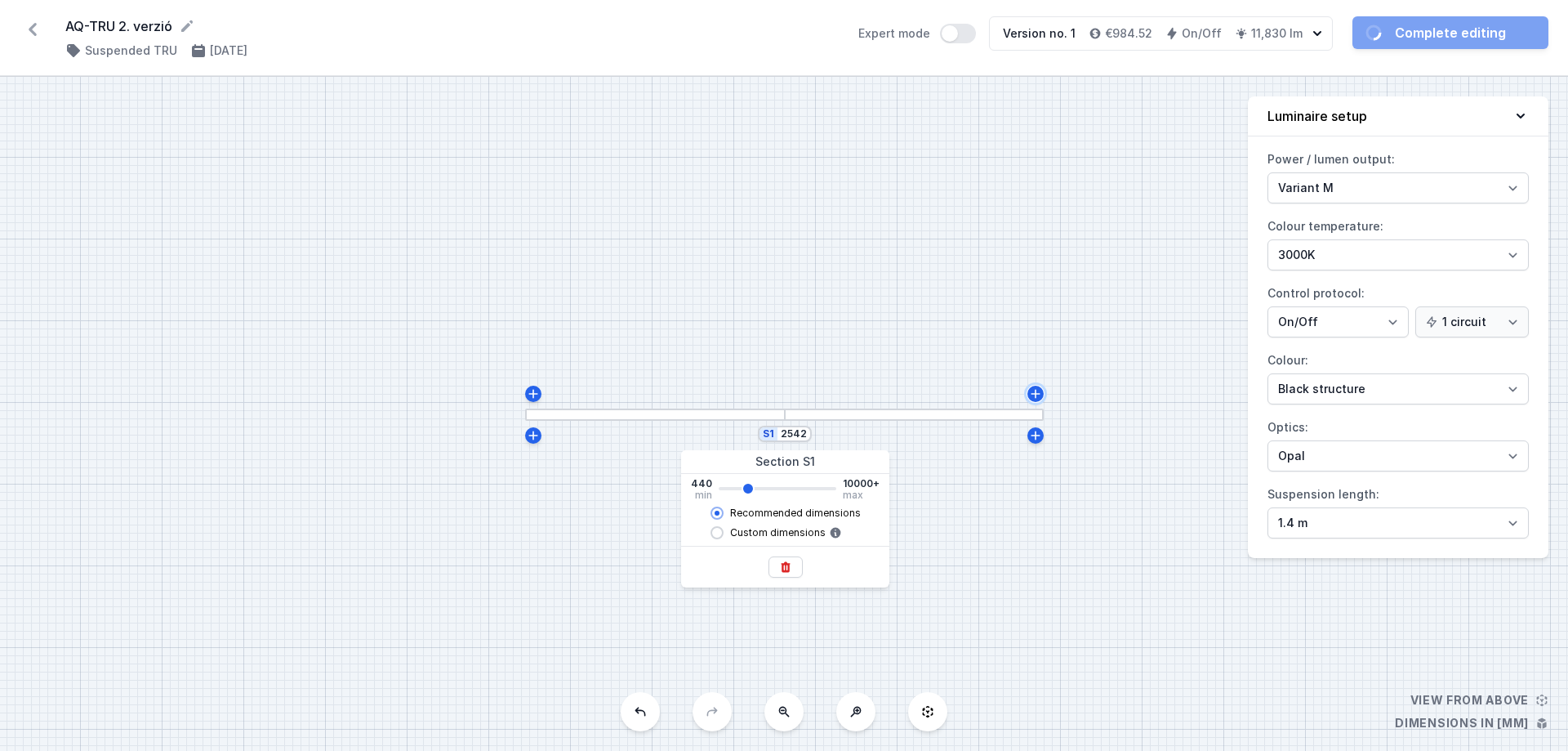
type input "2540"
click at [1421, 36] on link "Complete editing" at bounding box center [1450, 33] width 196 height 33
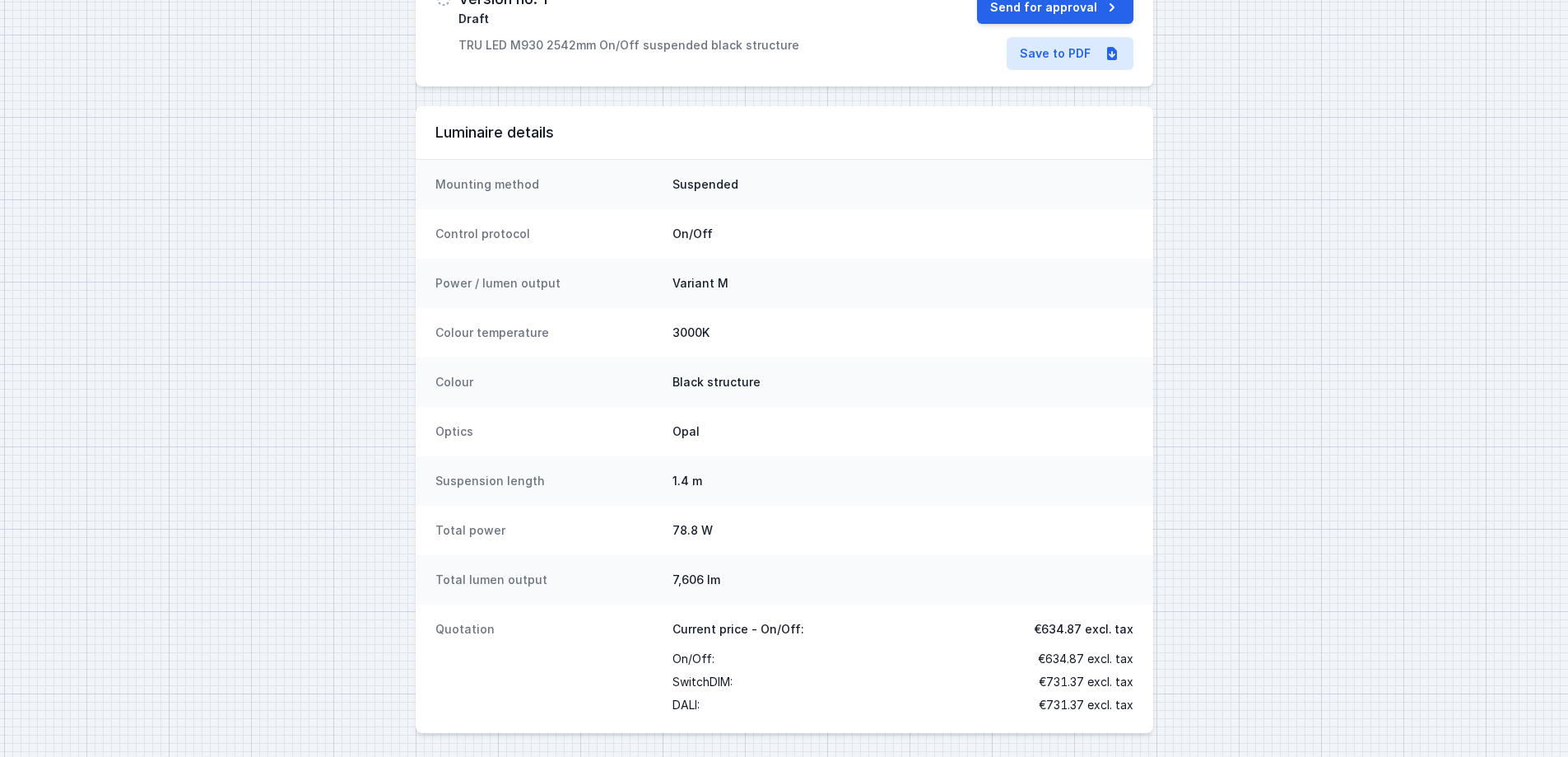
scroll to position [131, 0]
